Goal: Task Accomplishment & Management: Use online tool/utility

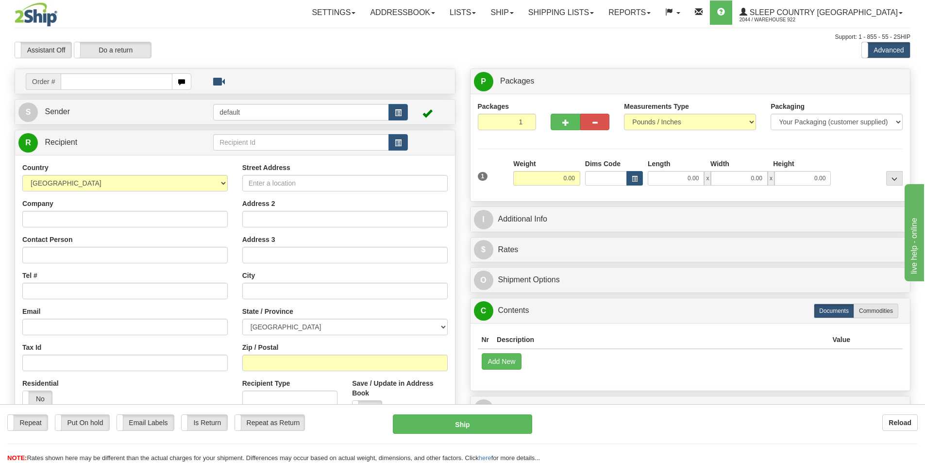
click at [123, 85] on input "text" at bounding box center [117, 81] width 112 height 17
type input "9000I063120"
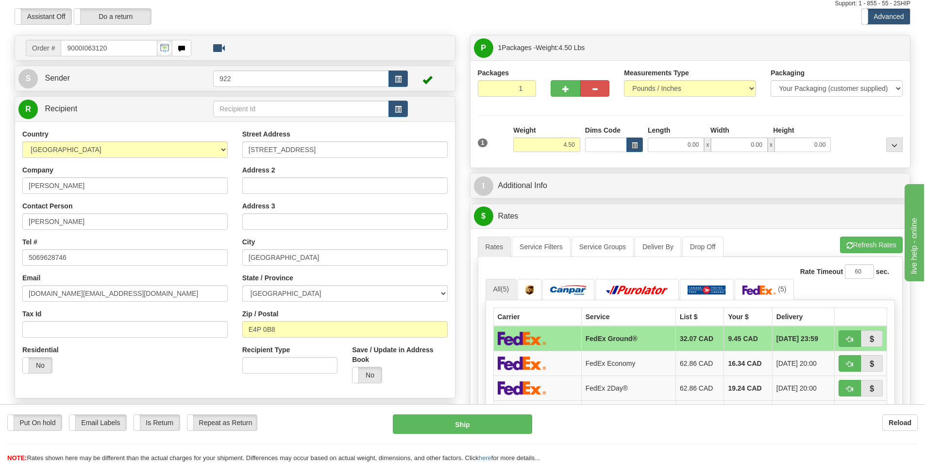
scroll to position [49, 0]
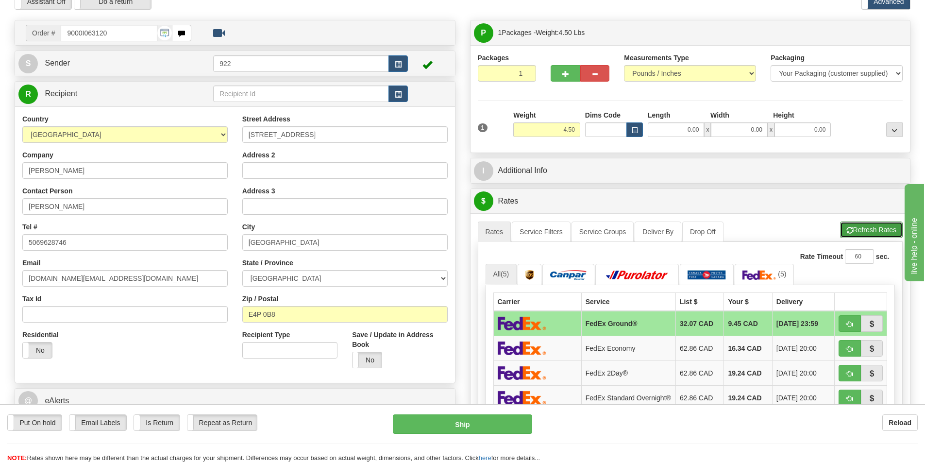
click at [870, 226] on button "Refresh Rates" at bounding box center [871, 229] width 63 height 17
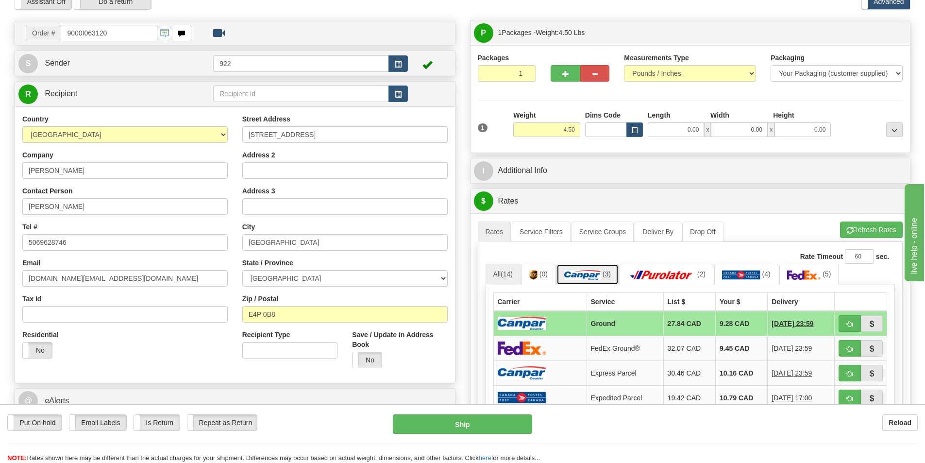
click at [595, 273] on img at bounding box center [582, 275] width 36 height 10
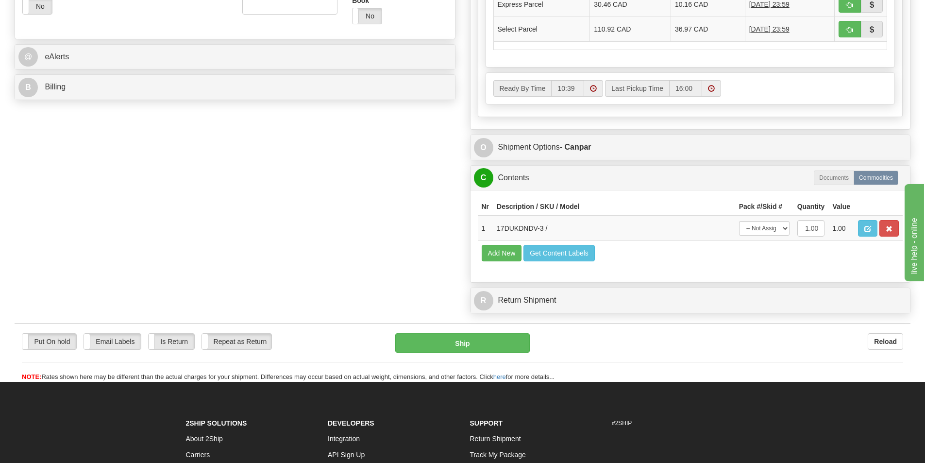
scroll to position [388, 0]
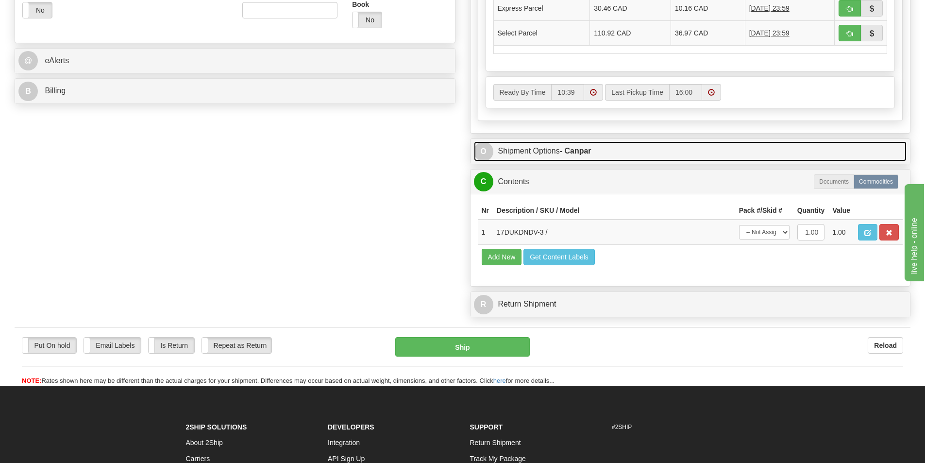
click at [533, 153] on link "O Shipment Options - Canpar" at bounding box center [690, 151] width 433 height 20
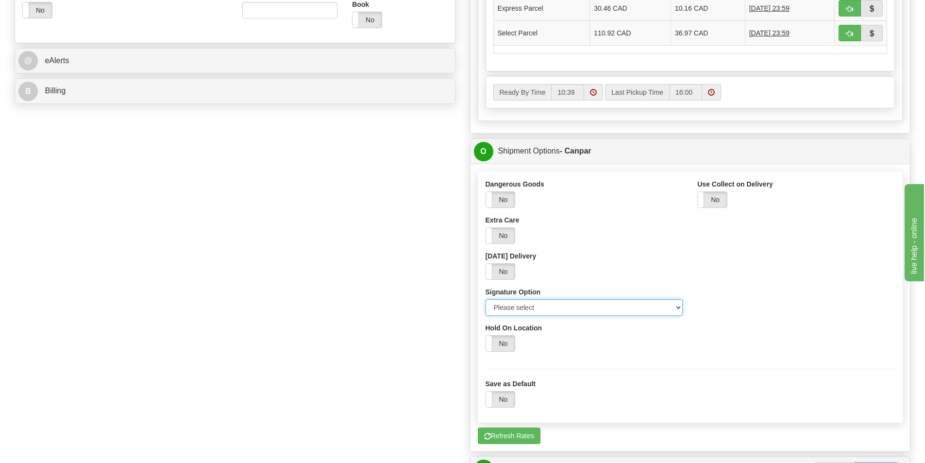
click at [500, 307] on select "Please select No Signature Required Signature Required Adult Signature" at bounding box center [584, 307] width 198 height 17
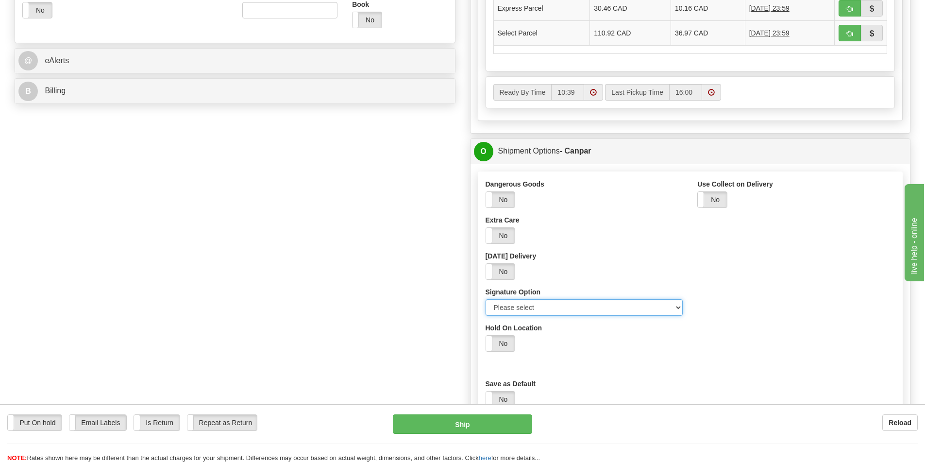
select select "2"
click at [485, 299] on select "Please select No Signature Required Signature Required Adult Signature" at bounding box center [584, 307] width 198 height 17
click at [616, 341] on div "Yes No" at bounding box center [690, 343] width 410 height 17
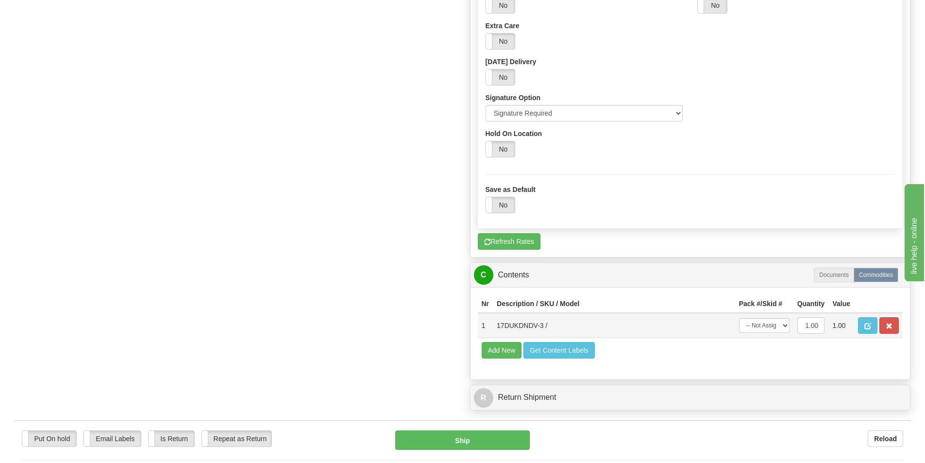
scroll to position [631, 0]
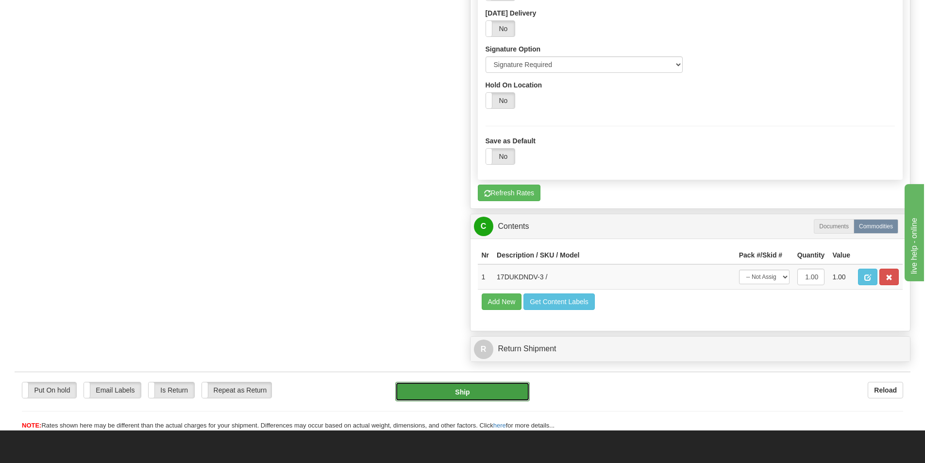
click at [484, 388] on button "Ship" at bounding box center [462, 391] width 134 height 19
type input "1"
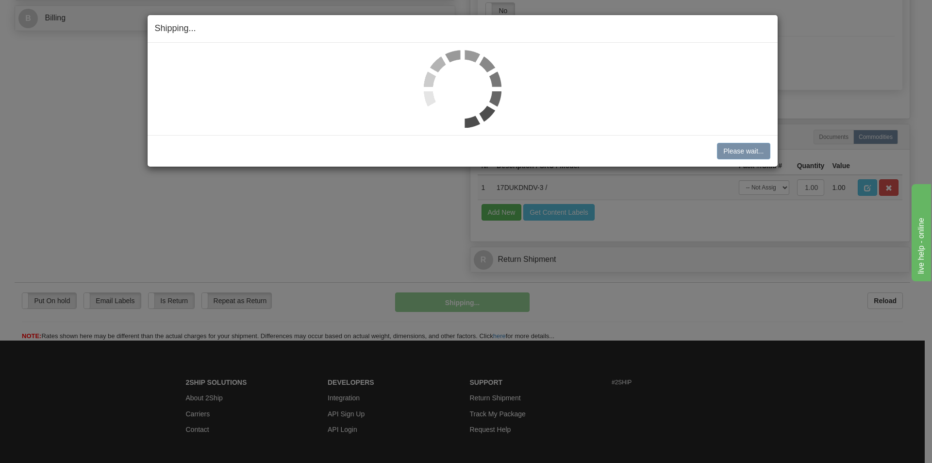
scroll to position [372, 0]
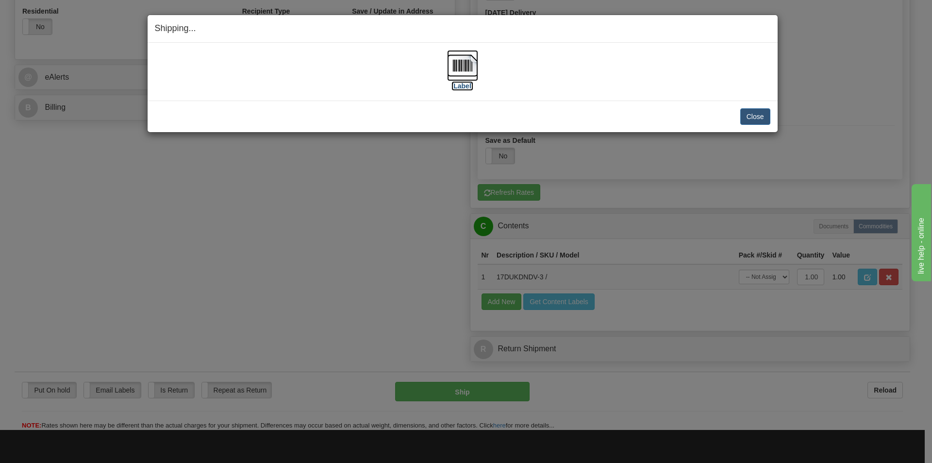
click at [464, 59] on img at bounding box center [462, 65] width 31 height 31
